Goal: Task Accomplishment & Management: Use online tool/utility

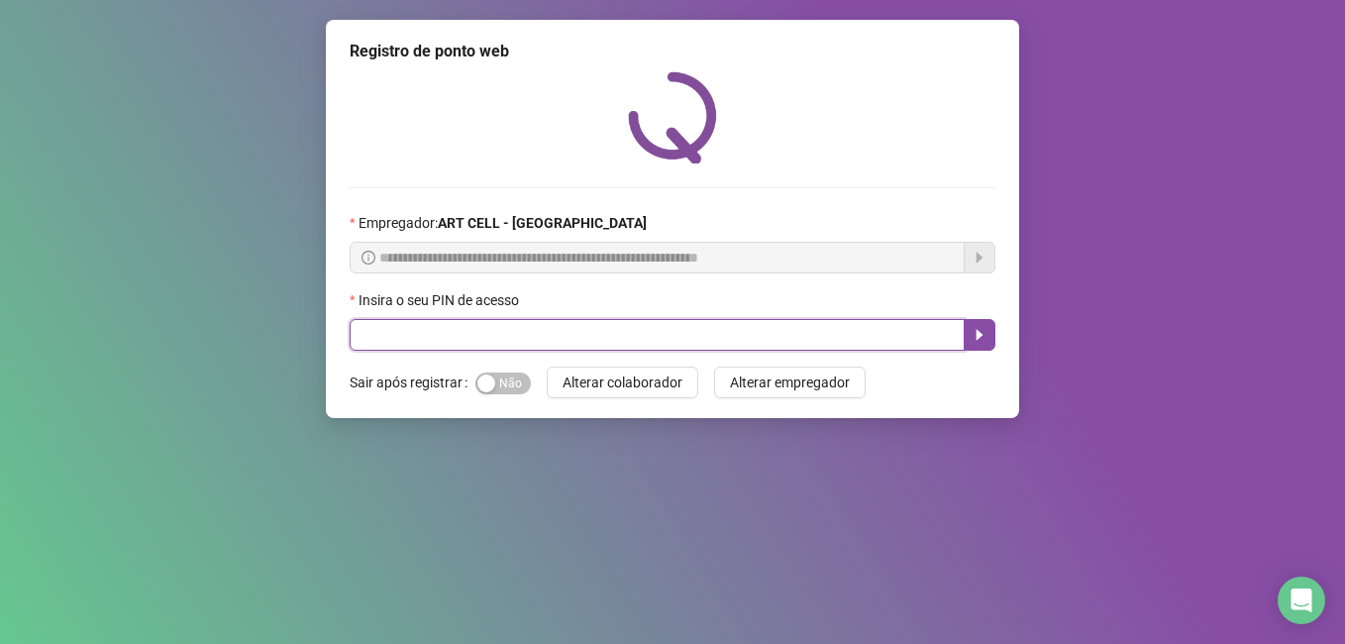
click at [658, 329] on input "text" at bounding box center [657, 335] width 615 height 32
type input "*****"
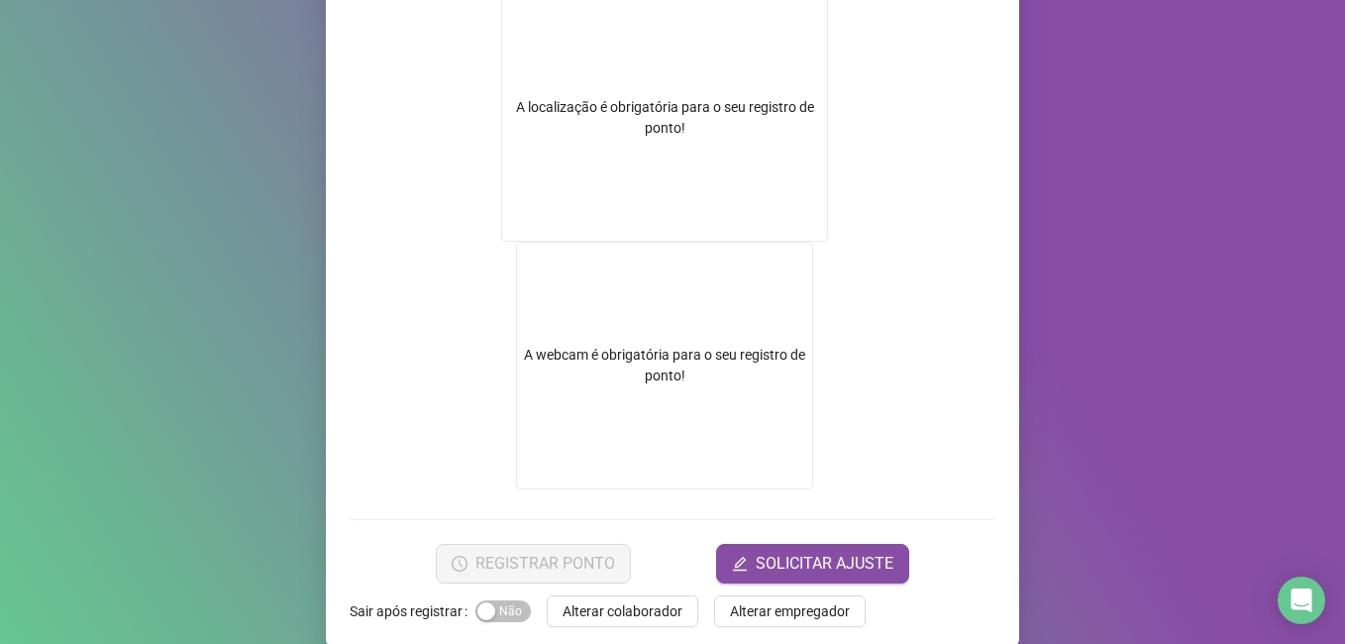
scroll to position [356, 0]
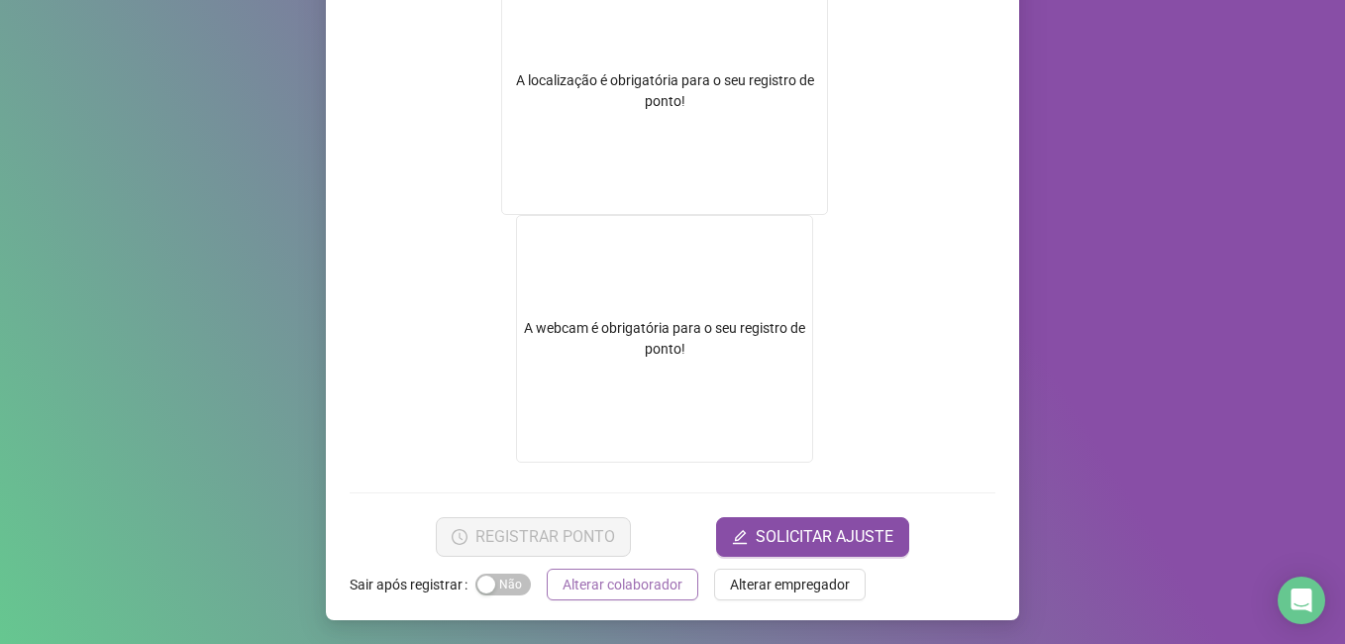
click at [630, 593] on span "Alterar colaborador" at bounding box center [623, 584] width 120 height 22
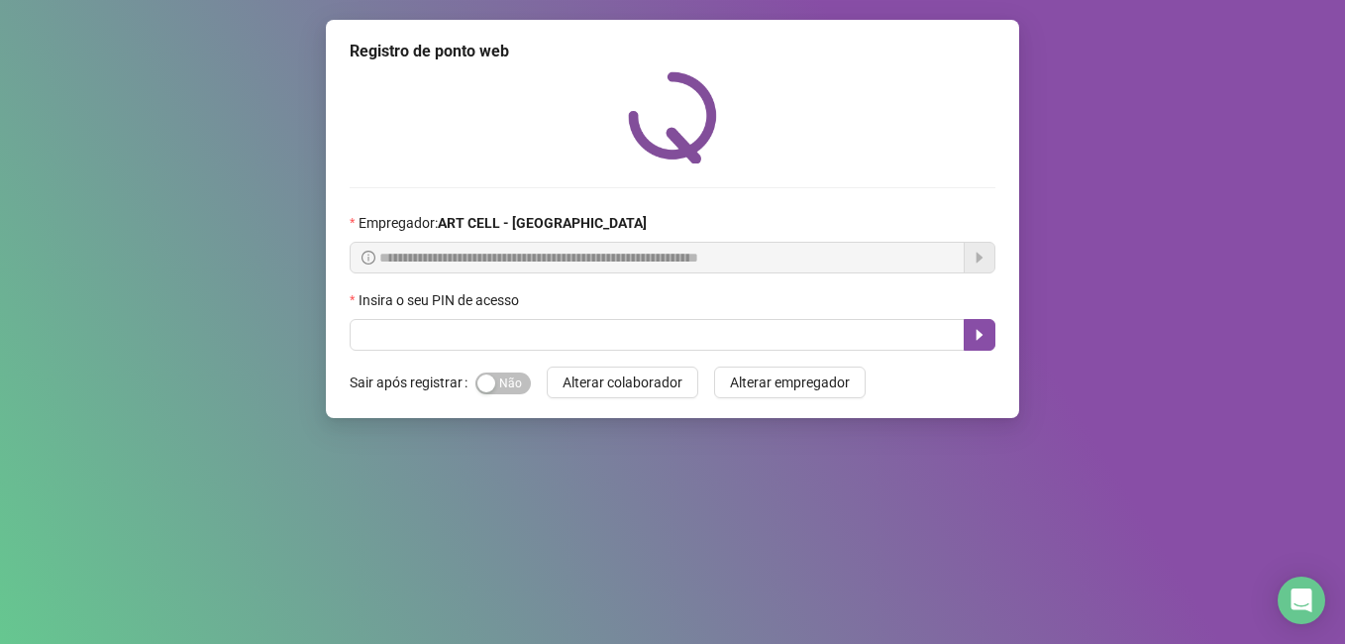
scroll to position [0, 0]
click at [545, 324] on input "text" at bounding box center [657, 335] width 615 height 32
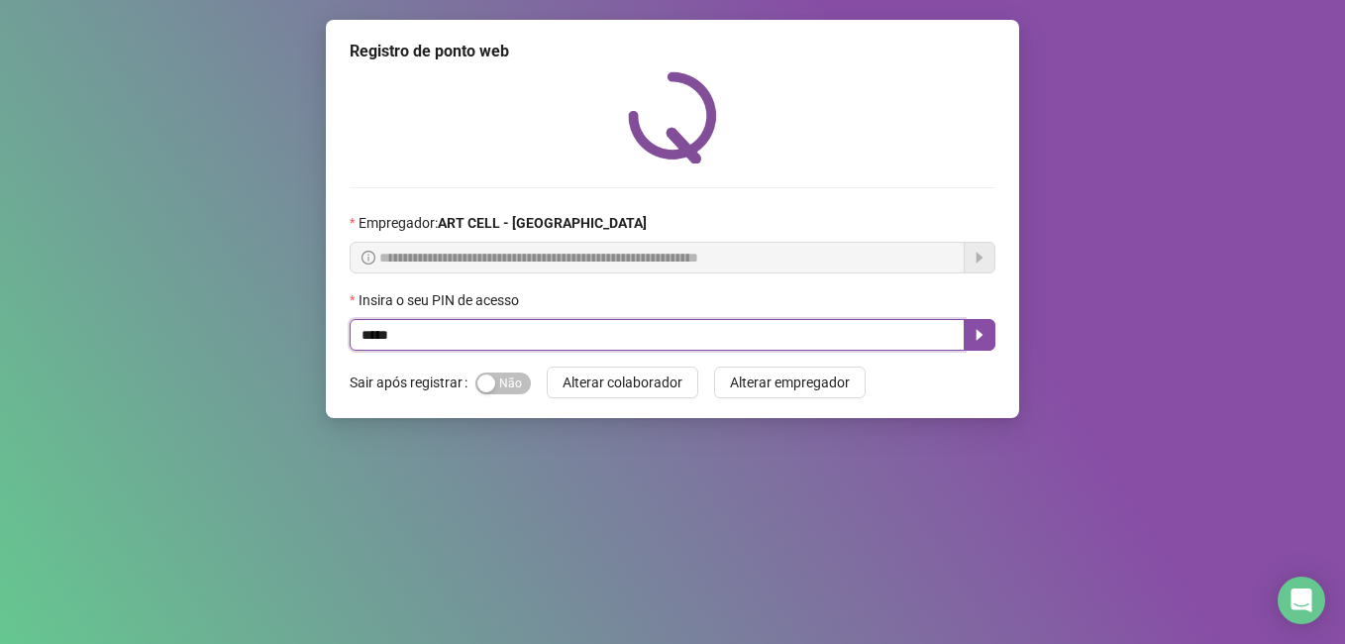
type input "*****"
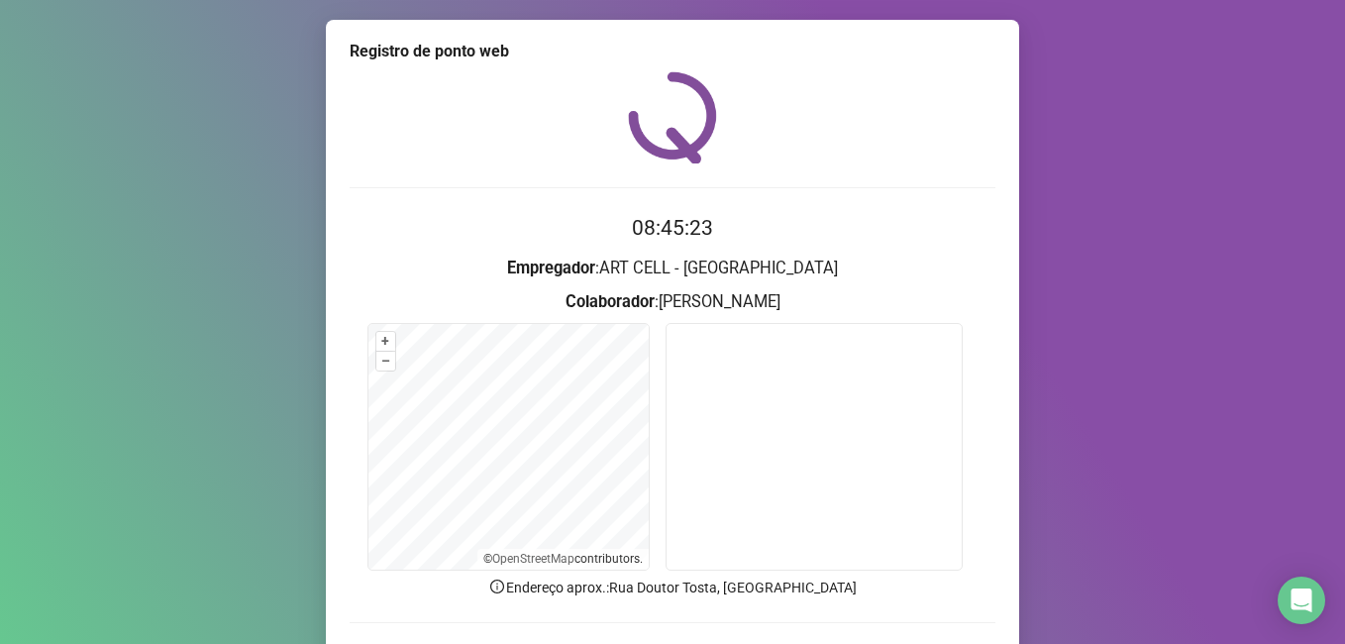
scroll to position [130, 0]
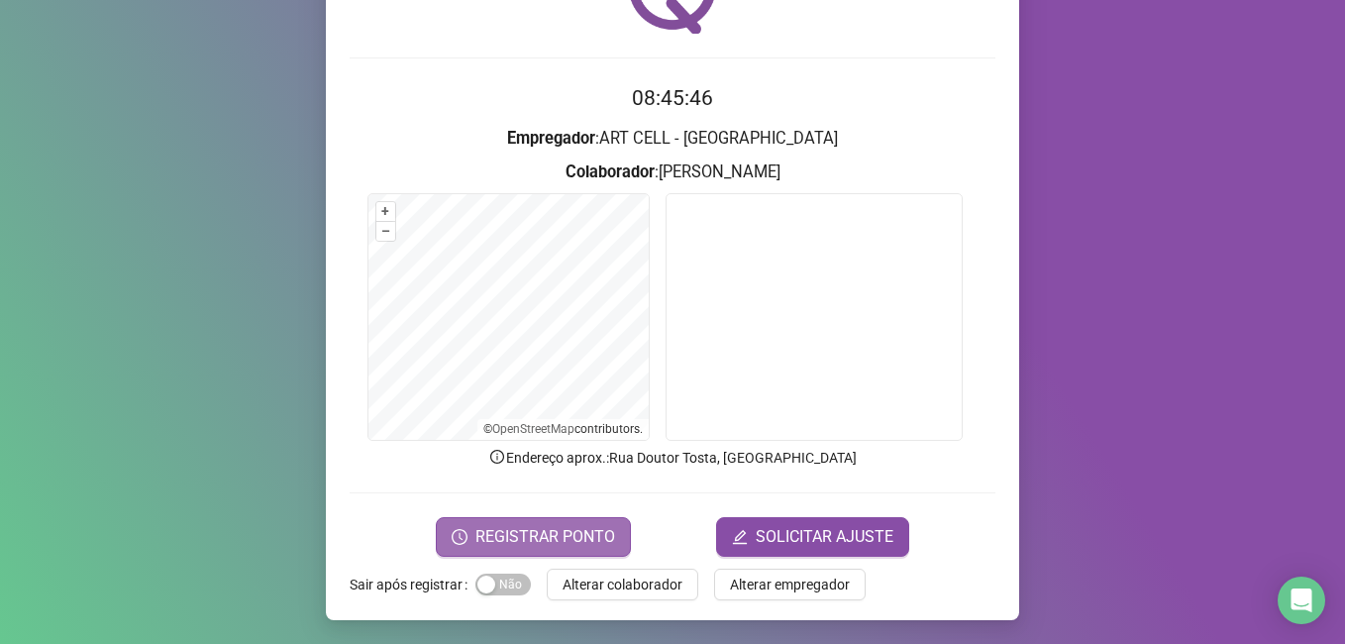
click at [544, 539] on span "REGISTRAR PONTO" at bounding box center [545, 537] width 140 height 24
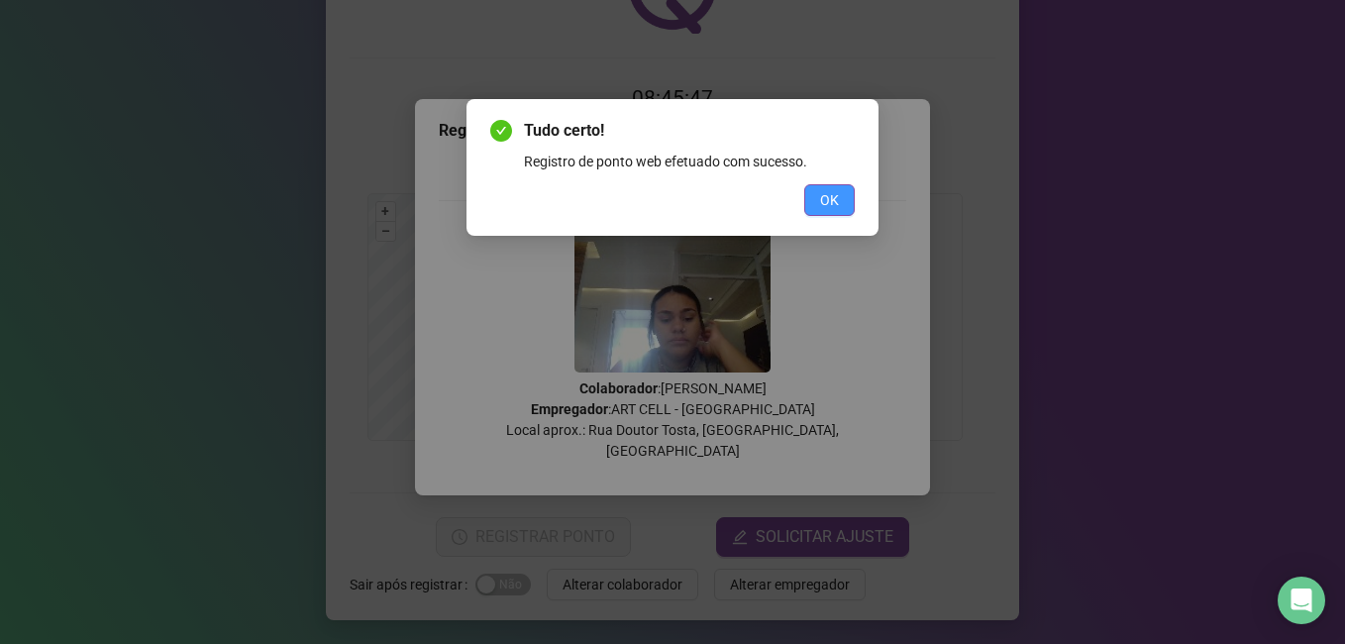
click at [856, 199] on div "Tudo certo! Registro de ponto web efetuado com sucesso. OK" at bounding box center [672, 167] width 412 height 137
drag, startPoint x: 836, startPoint y: 210, endPoint x: 793, endPoint y: 221, distance: 44.0
click at [835, 210] on button "OK" at bounding box center [829, 200] width 51 height 32
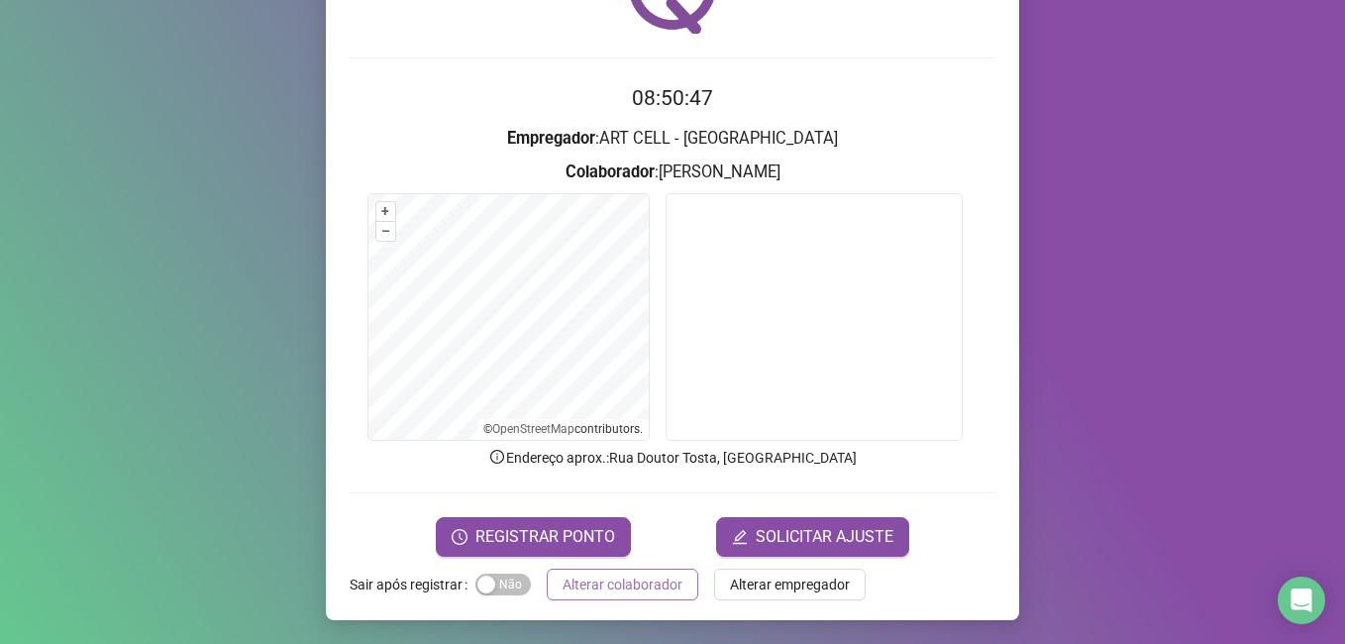
click at [622, 587] on span "Alterar colaborador" at bounding box center [623, 584] width 120 height 22
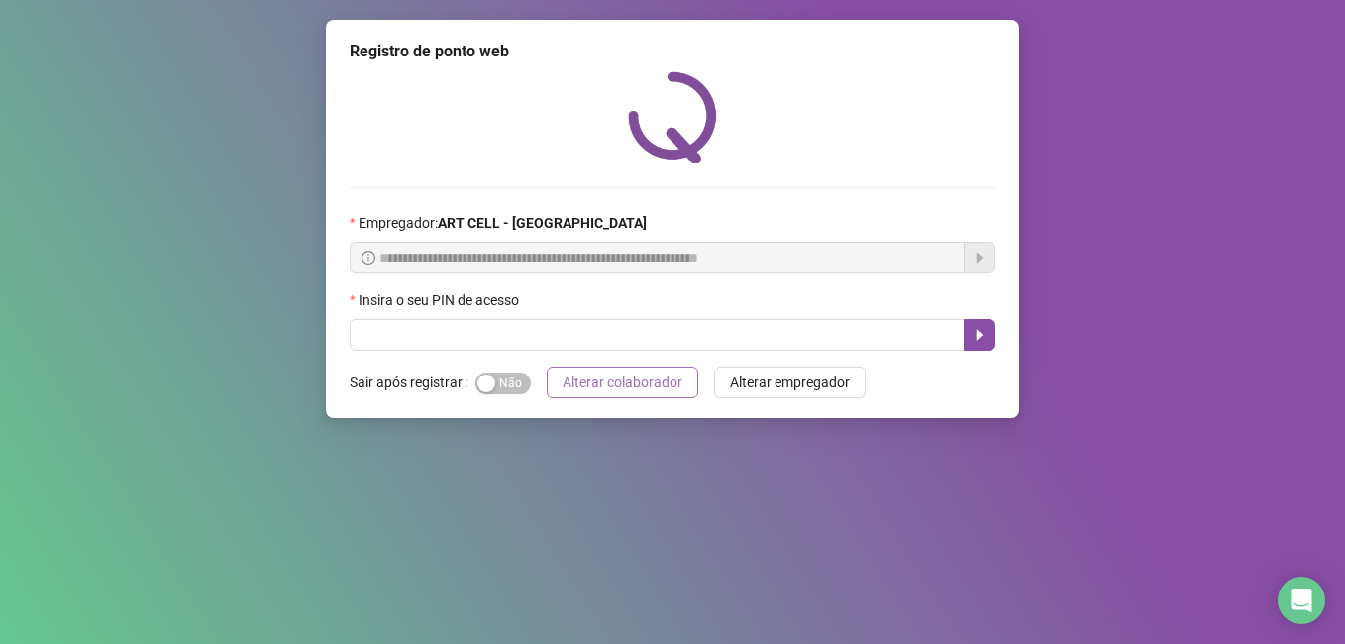
scroll to position [0, 0]
click at [639, 340] on input "text" at bounding box center [657, 335] width 615 height 32
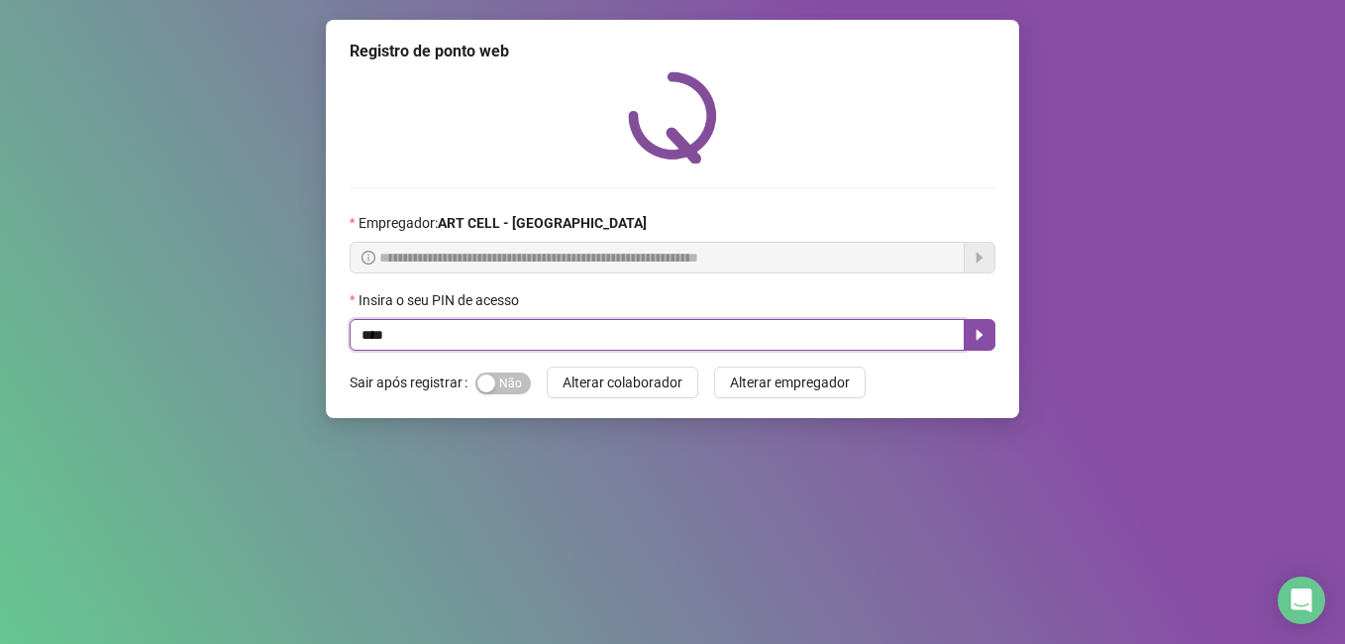
type input "*****"
click at [973, 337] on icon "caret-right" at bounding box center [980, 335] width 16 height 16
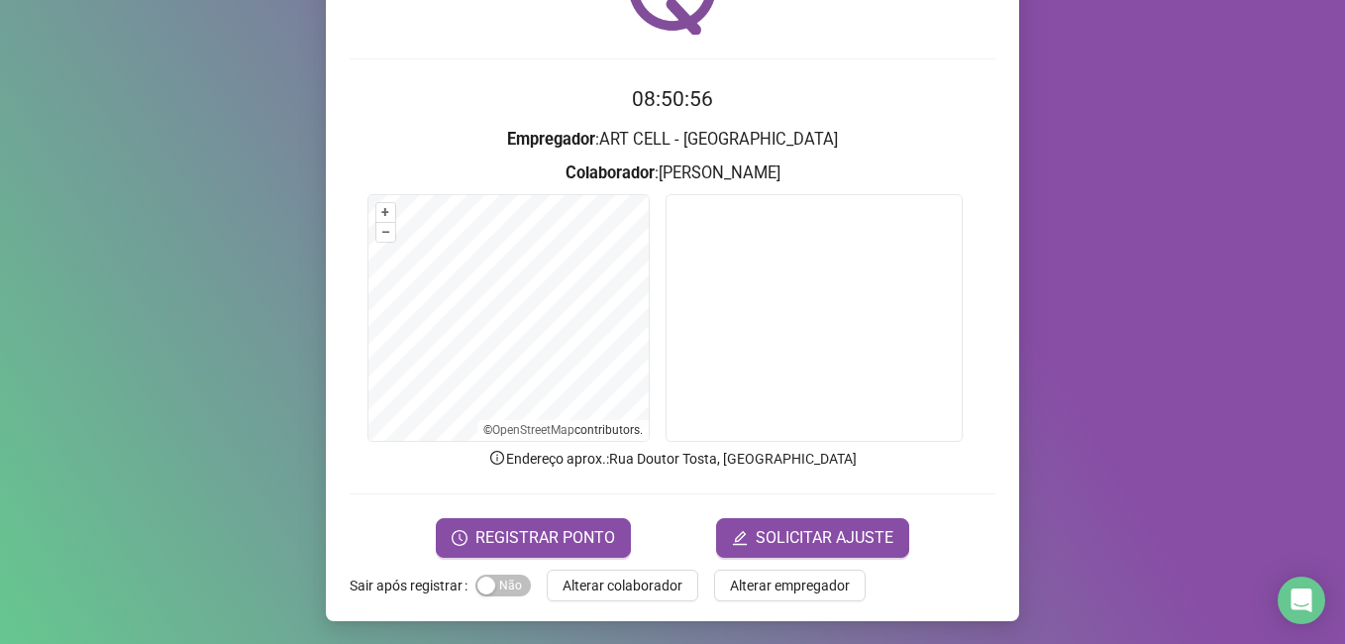
scroll to position [130, 0]
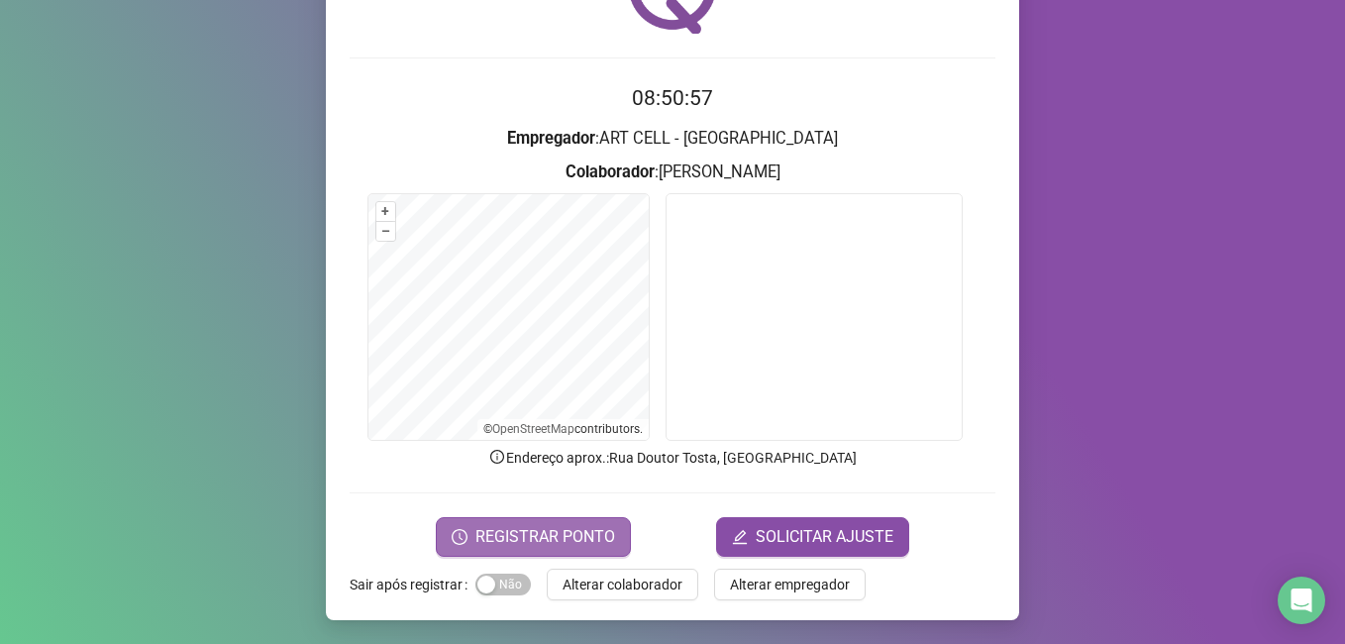
click at [579, 553] on button "REGISTRAR PONTO" at bounding box center [533, 537] width 195 height 40
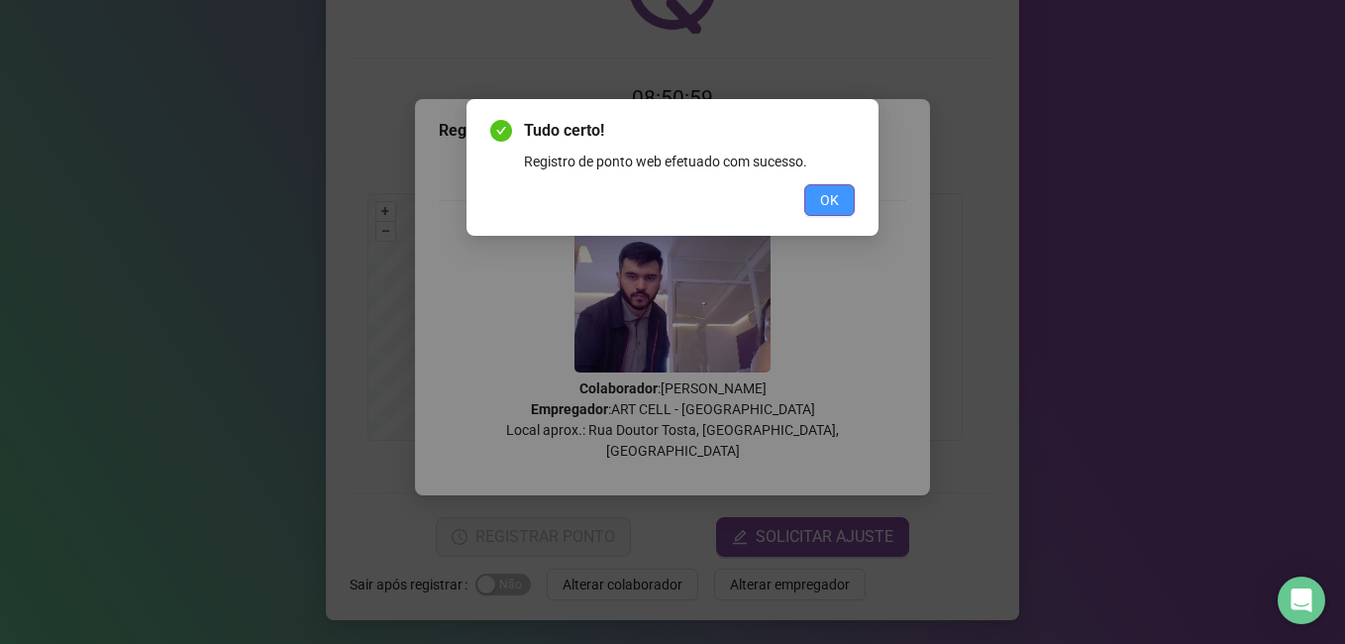
click at [814, 198] on button "OK" at bounding box center [829, 200] width 51 height 32
